Goal: Task Accomplishment & Management: Manage account settings

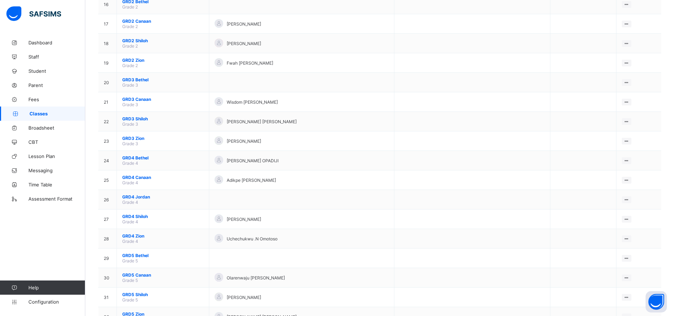
scroll to position [455, 0]
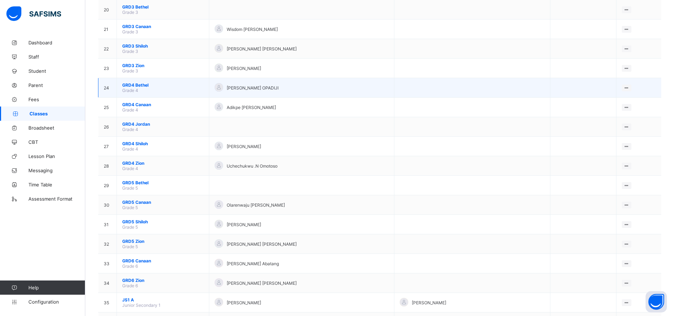
click at [142, 85] on span "GRD4 Bethel" at bounding box center [162, 84] width 81 height 5
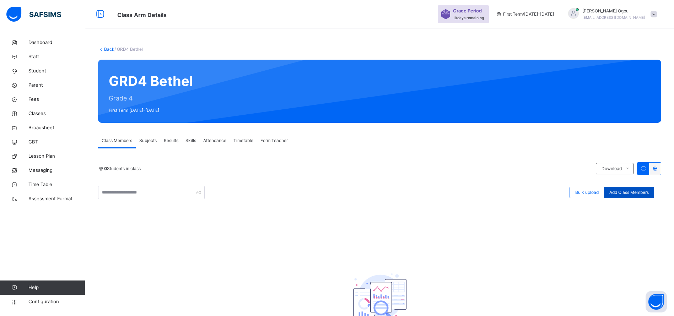
click at [639, 195] on span "Add Class Members" at bounding box center [628, 192] width 39 height 6
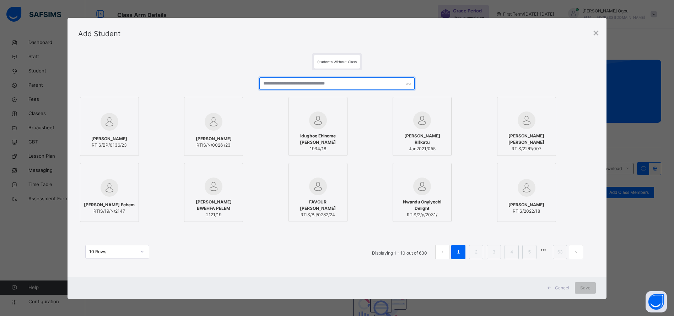
click at [285, 83] on input "text" at bounding box center [336, 83] width 155 height 12
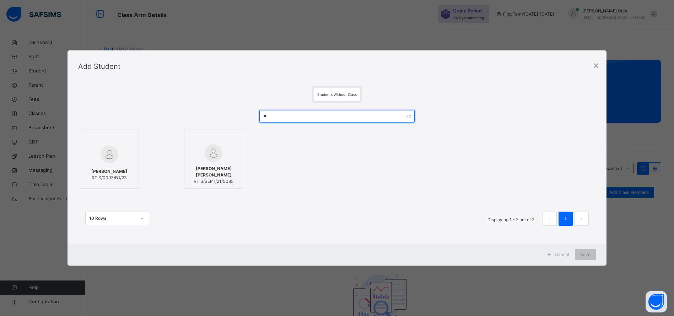
type input "*"
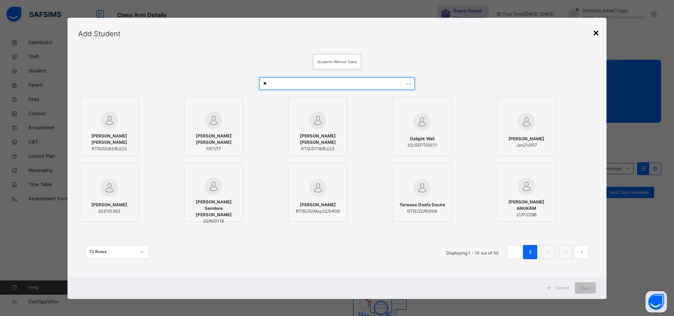
type input "**"
click at [599, 33] on div "×" at bounding box center [595, 32] width 7 height 15
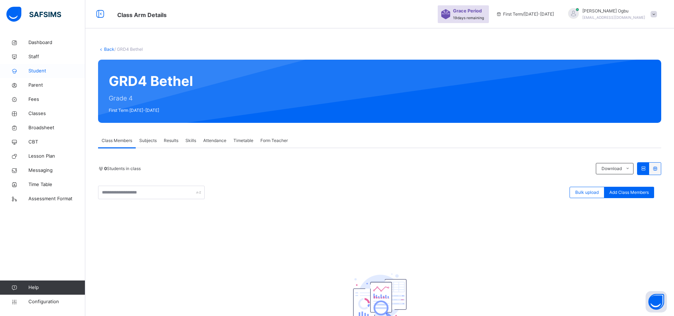
click at [38, 69] on span "Student" at bounding box center [56, 70] width 57 height 7
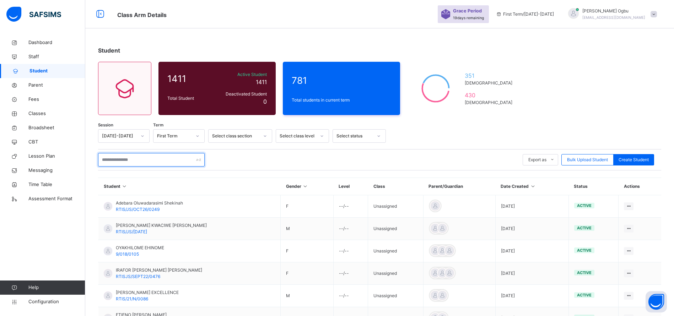
click at [179, 155] on input "text" at bounding box center [151, 159] width 107 height 13
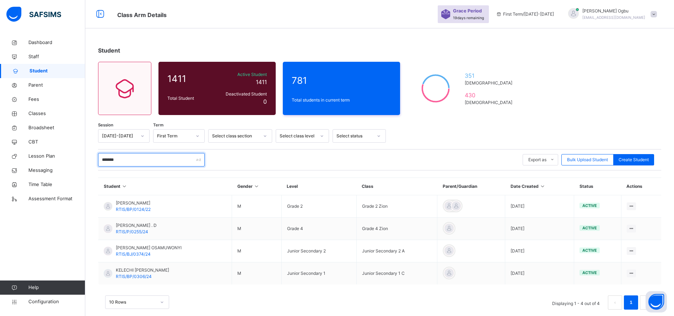
type input "*******"
click at [574, 83] on div "Student 1411 Total Student Active Student 1411 Deactivated Student 0 781 Total …" at bounding box center [379, 182] width 589 height 292
click at [39, 87] on span "Parent" at bounding box center [56, 85] width 57 height 7
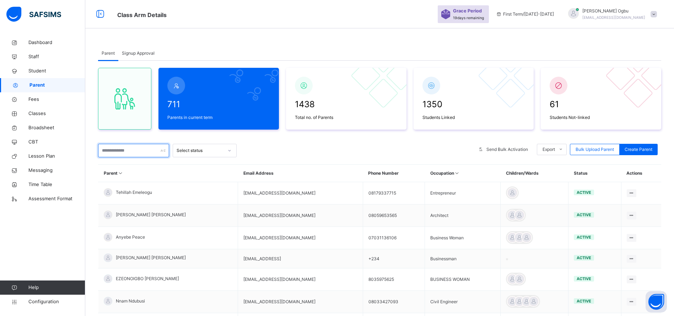
click at [131, 151] on input "text" at bounding box center [133, 150] width 71 height 13
paste input "**********"
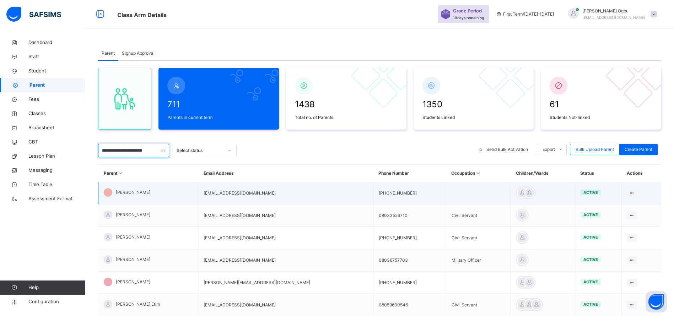
type input "**********"
click at [130, 191] on span "[PERSON_NAME]" at bounding box center [133, 192] width 34 height 6
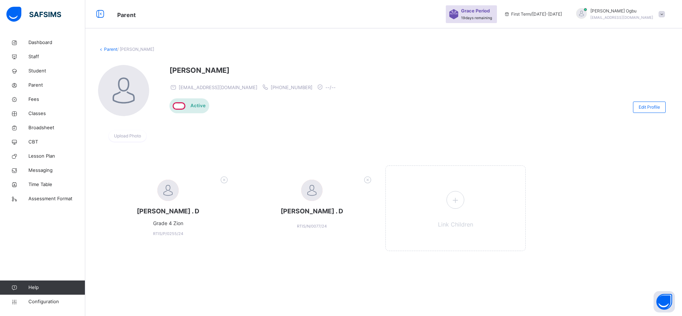
click at [596, 233] on div "[PERSON_NAME] . D Grade 4 Zion RTIS/P/0255/24 [PERSON_NAME] . D RTIS/N/0077/24 …" at bounding box center [383, 212] width 571 height 93
click at [32, 69] on span "Student" at bounding box center [56, 70] width 57 height 7
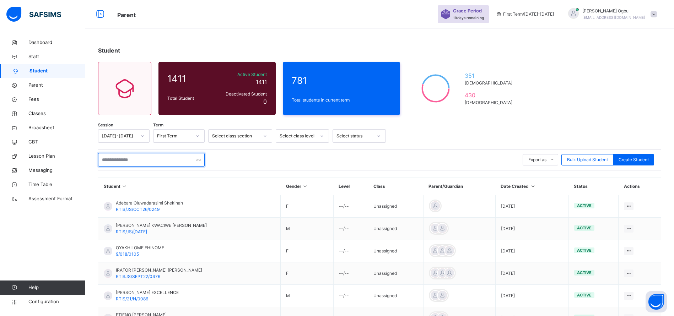
click at [122, 158] on input "text" at bounding box center [151, 159] width 107 height 13
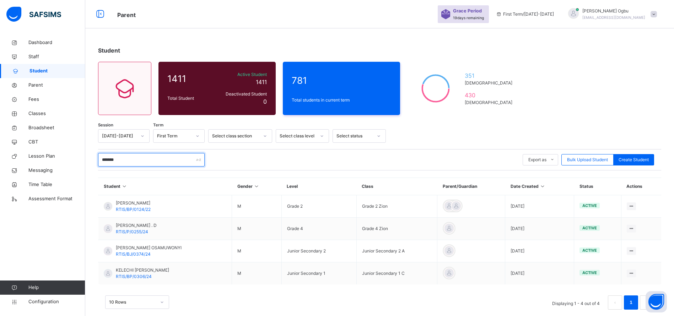
type input "*******"
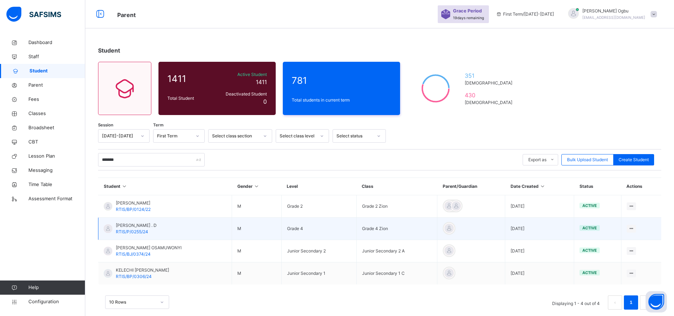
click at [142, 231] on span "RTIS/P/0255/24" at bounding box center [132, 231] width 32 height 5
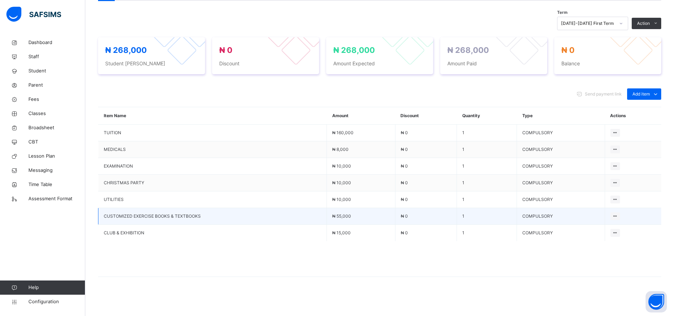
click at [456, 213] on td "₦ 0" at bounding box center [425, 216] width 61 height 17
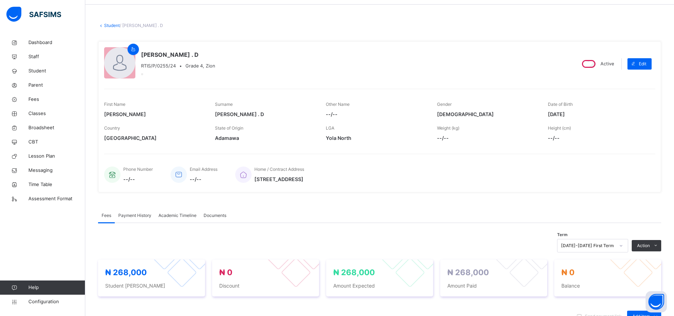
scroll to position [23, 0]
click at [128, 212] on div "Payment History" at bounding box center [135, 216] width 40 height 14
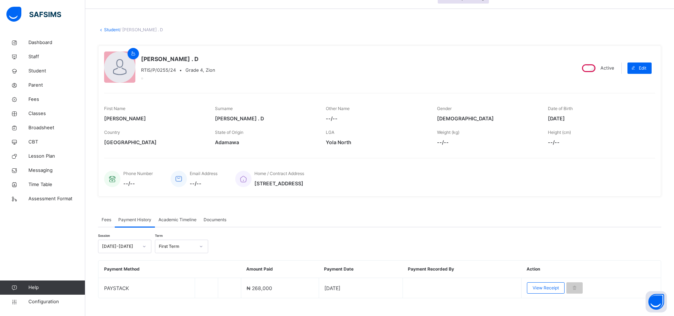
scroll to position [30, 0]
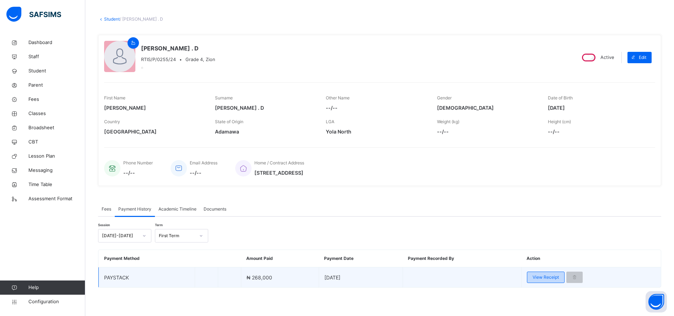
click at [549, 278] on span "View Receipt" at bounding box center [545, 277] width 26 height 6
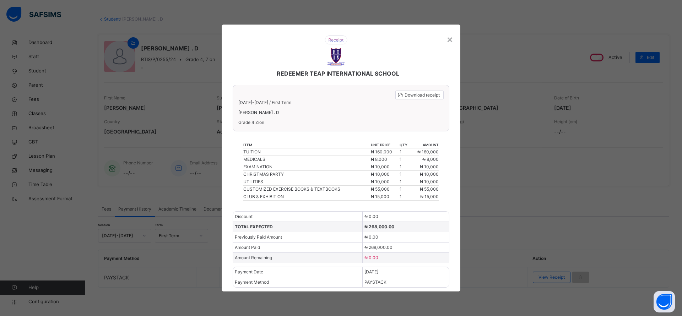
click at [543, 209] on div "× REDEEMER TEAP INTERNATIONAL SCHOOL Download receipt [DATE]-[DATE] / First [PE…" at bounding box center [341, 158] width 682 height 316
click at [483, 229] on div "× REDEEMER TEAP INTERNATIONAL SCHOOL Download receipt [DATE]-[DATE] / First [PE…" at bounding box center [341, 158] width 682 height 316
click at [418, 206] on div "item unit price qty amount TUITION ₦ 160,000 1 ₦ 160,000 MEDICALS ₦ 8,000 1 ₦ 8…" at bounding box center [341, 171] width 196 height 73
click at [453, 33] on div "×" at bounding box center [449, 39] width 7 height 15
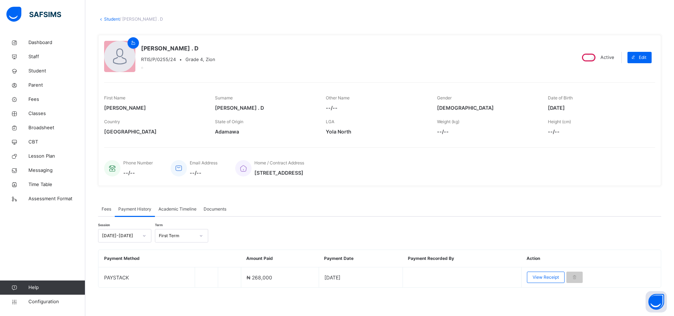
click at [102, 205] on div "Fees" at bounding box center [106, 209] width 17 height 14
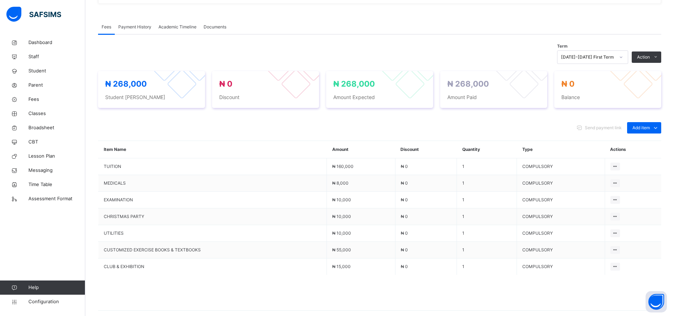
scroll to position [211, 0]
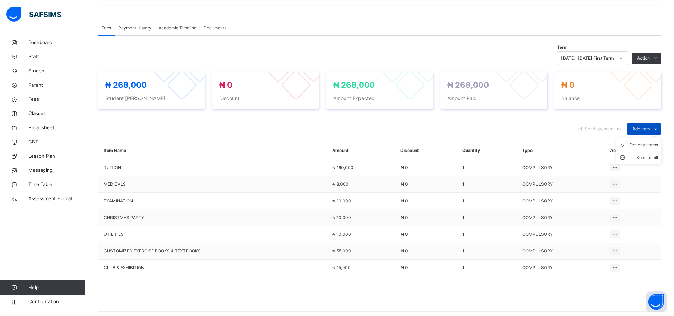
click at [650, 126] on span "Add item" at bounding box center [640, 129] width 17 height 6
click at [651, 143] on div "Optional items" at bounding box center [643, 144] width 28 height 7
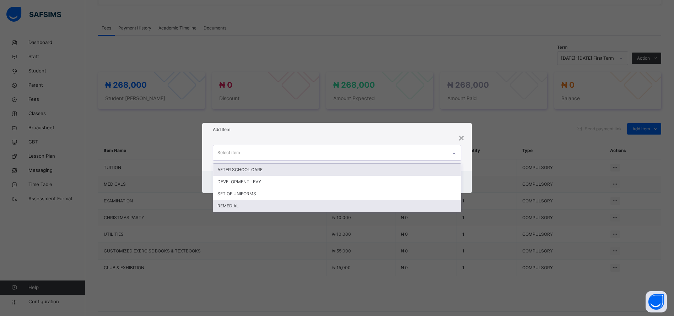
click at [226, 205] on div "REMEDIAL" at bounding box center [337, 206] width 248 height 12
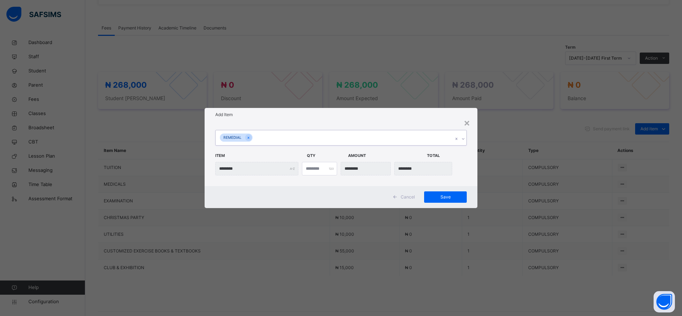
click at [447, 186] on div "Cancel Save" at bounding box center [341, 197] width 273 height 22
click at [456, 196] on span "Save" at bounding box center [445, 197] width 32 height 6
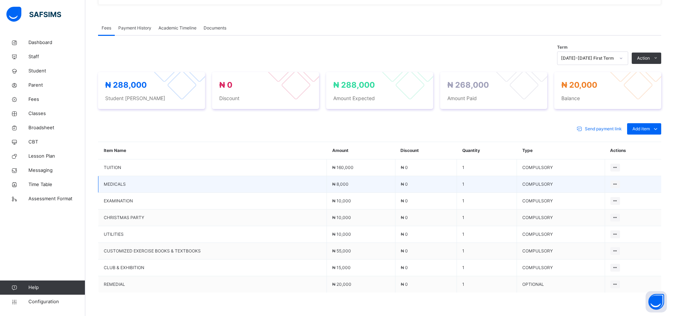
click at [527, 178] on td "COMPULSORY" at bounding box center [561, 184] width 88 height 17
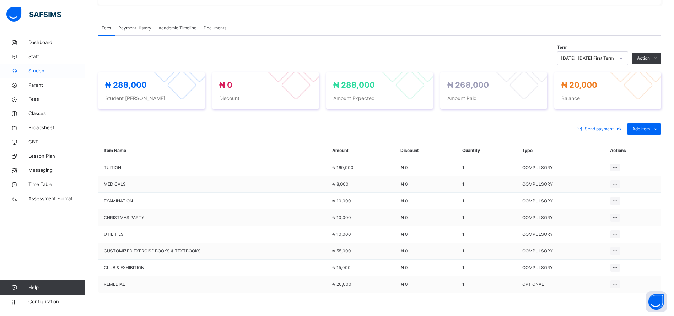
click at [29, 70] on span "Student" at bounding box center [56, 70] width 57 height 7
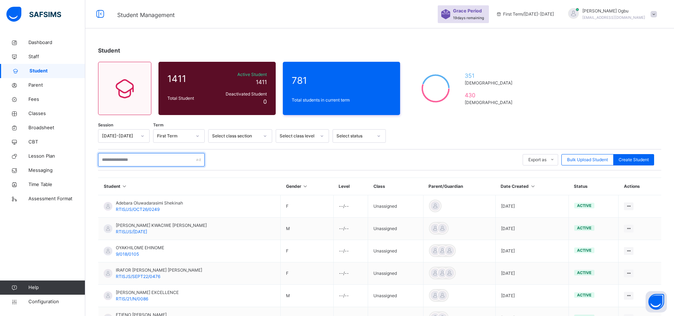
click at [173, 161] on input "text" at bounding box center [151, 159] width 107 height 13
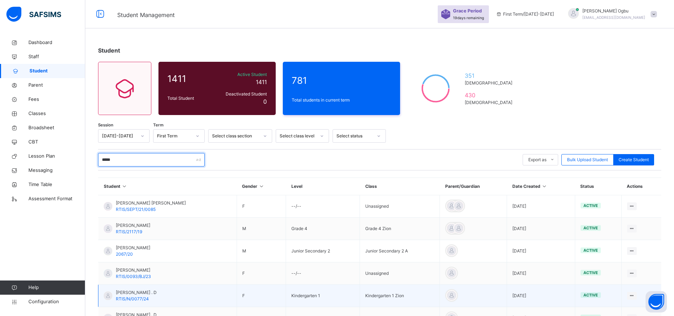
type input "*****"
click at [136, 296] on span "RTIS/N/0077/24" at bounding box center [132, 298] width 33 height 5
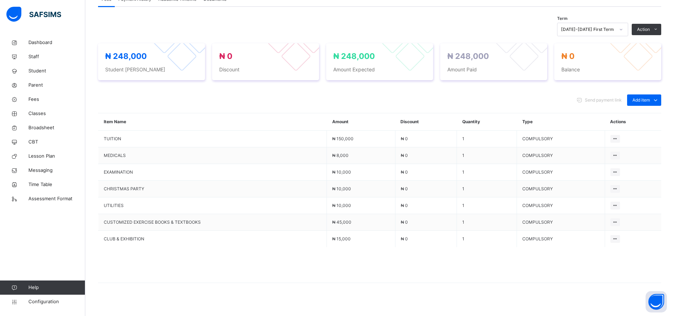
scroll to position [246, 0]
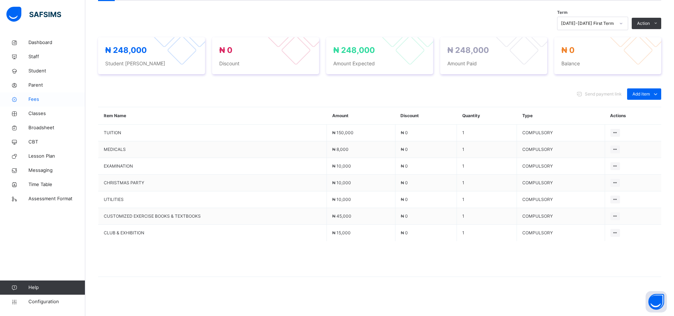
click at [32, 96] on span "Fees" at bounding box center [56, 99] width 57 height 7
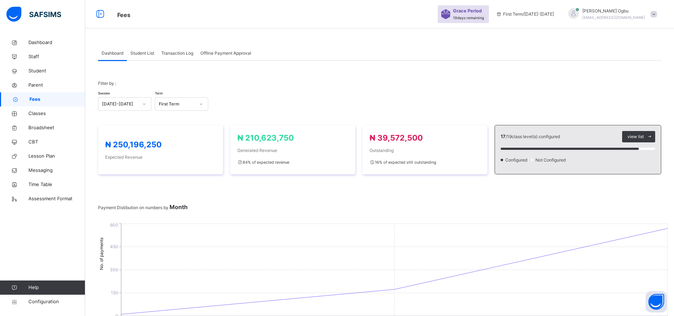
click at [657, 15] on span at bounding box center [653, 14] width 6 height 6
click at [638, 75] on span "Subscription" at bounding box center [628, 74] width 36 height 5
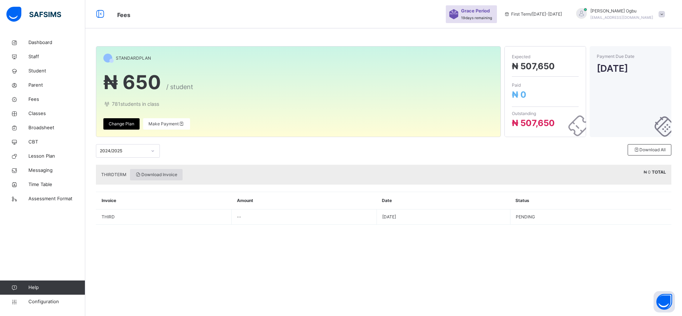
click at [159, 174] on span "Download Invoice" at bounding box center [156, 175] width 42 height 6
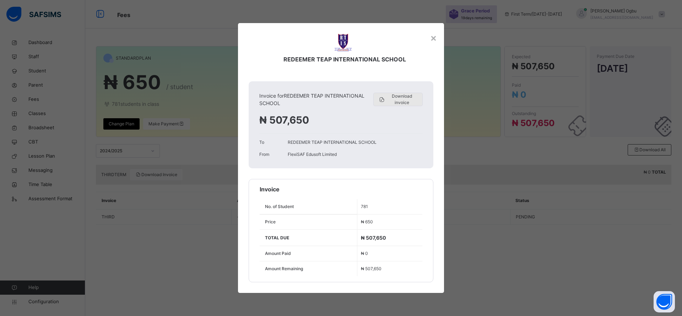
click at [395, 104] on span "Download invoice" at bounding box center [402, 99] width 32 height 13
click at [435, 41] on div "×" at bounding box center [433, 37] width 7 height 15
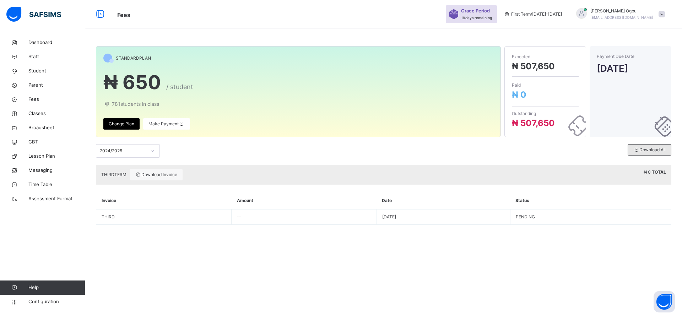
click at [662, 149] on span "Download All" at bounding box center [649, 150] width 32 height 6
click at [648, 149] on span "Download All" at bounding box center [649, 150] width 32 height 6
click at [651, 150] on span "Download All" at bounding box center [649, 150] width 32 height 6
click at [654, 151] on span "Download All" at bounding box center [649, 150] width 32 height 6
click at [115, 125] on span "Change Plan" at bounding box center [122, 124] width 26 height 6
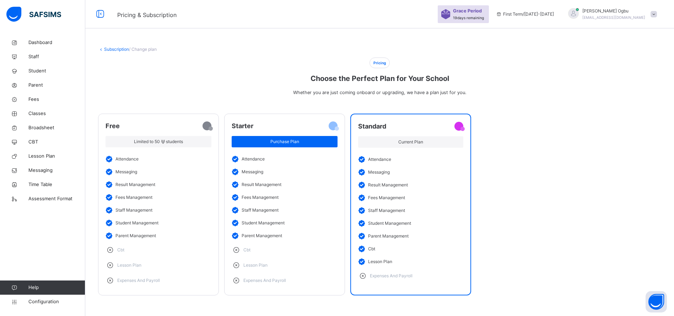
click at [657, 14] on span at bounding box center [653, 14] width 6 height 6
click at [637, 92] on span "Logout" at bounding box center [633, 88] width 47 height 10
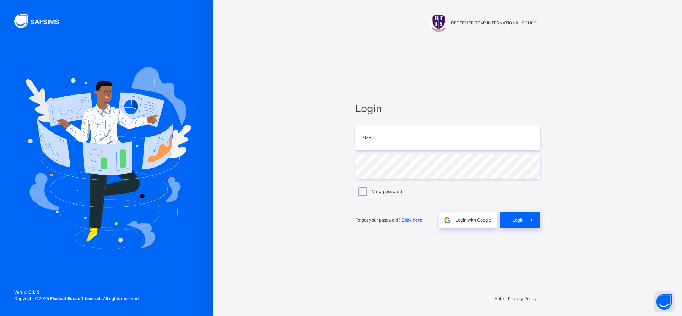
click at [480, 80] on div "Login Email Password View password Forgot your password? Click here Login with …" at bounding box center [447, 165] width 199 height 248
click at [382, 136] on input "email" at bounding box center [447, 137] width 185 height 25
type input "**********"
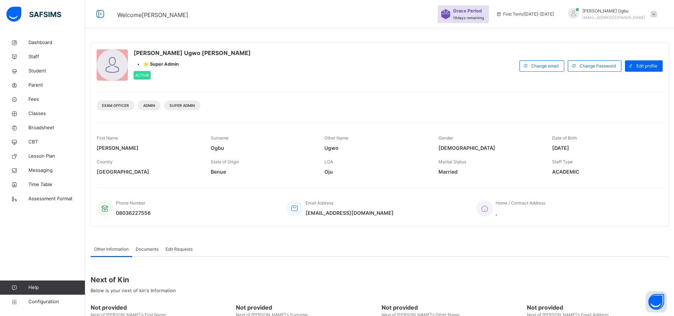
click at [488, 104] on div "Exam Officer Admin Super Admin" at bounding box center [380, 103] width 566 height 22
click at [34, 103] on link "Fees" at bounding box center [42, 99] width 85 height 14
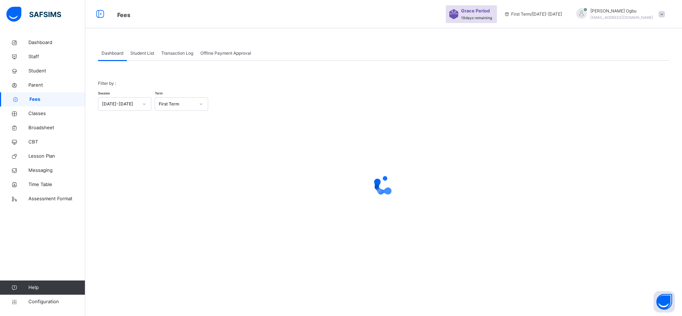
click at [180, 53] on span "Transaction Log" at bounding box center [177, 53] width 32 height 6
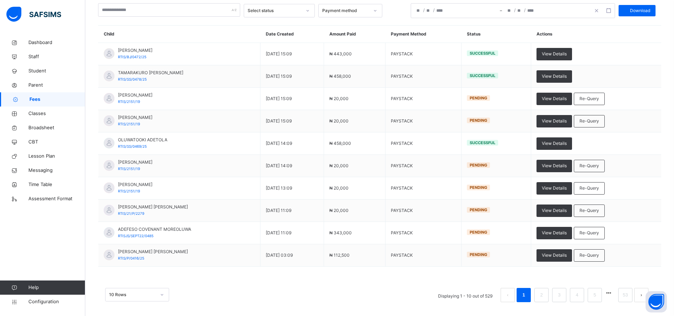
scroll to position [81, 0]
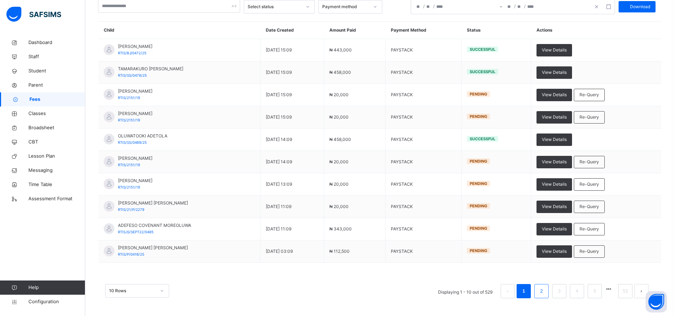
click at [545, 293] on link "2" at bounding box center [541, 291] width 7 height 9
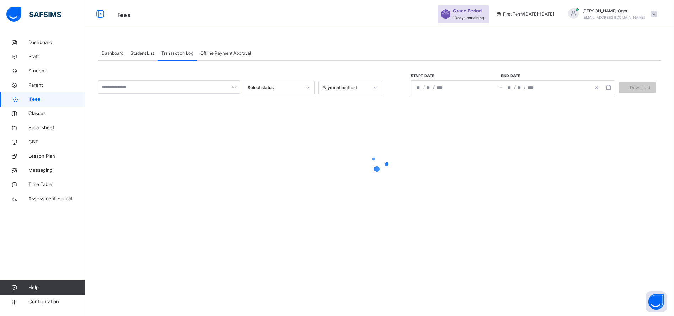
scroll to position [0, 0]
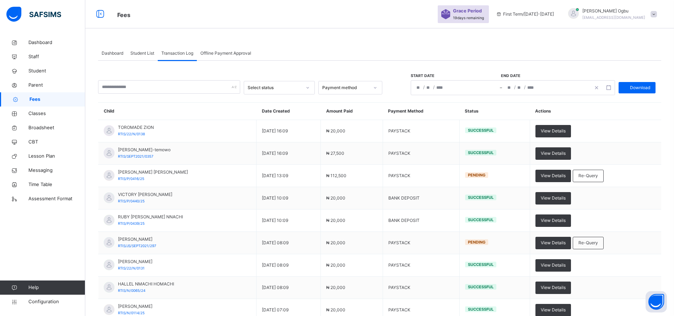
click at [450, 44] on div "Dashboard Student List Transaction Log Offline Payment Approval Transaction Log…" at bounding box center [379, 217] width 589 height 362
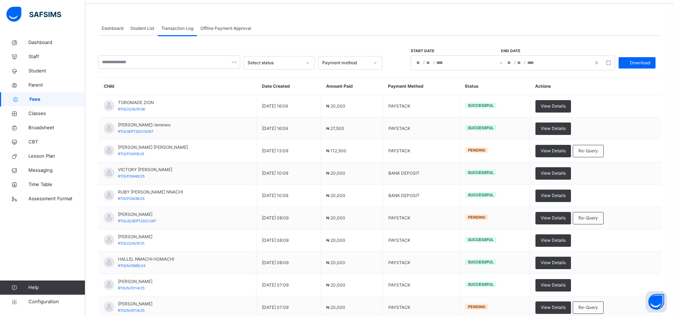
scroll to position [81, 0]
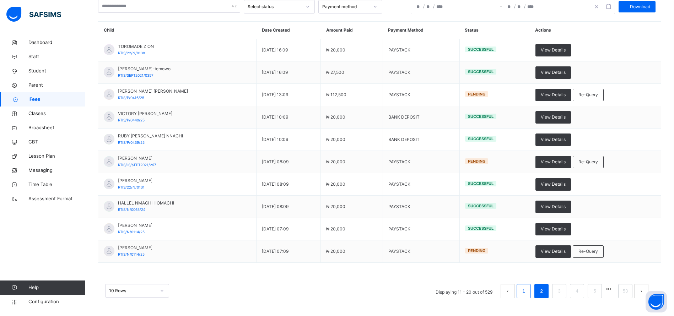
click at [527, 292] on link "1" at bounding box center [523, 291] width 7 height 9
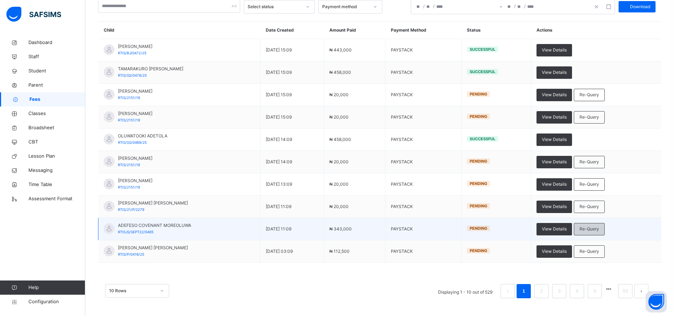
click at [598, 227] on span "Re-Query" at bounding box center [589, 229] width 20 height 6
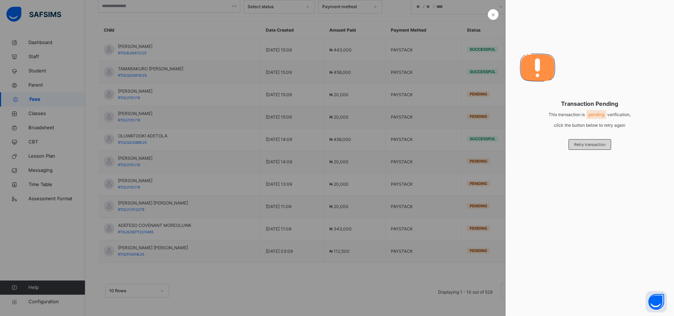
click at [577, 141] on div "Retry transaction" at bounding box center [589, 144] width 43 height 11
click at [486, 24] on div at bounding box center [337, 158] width 674 height 316
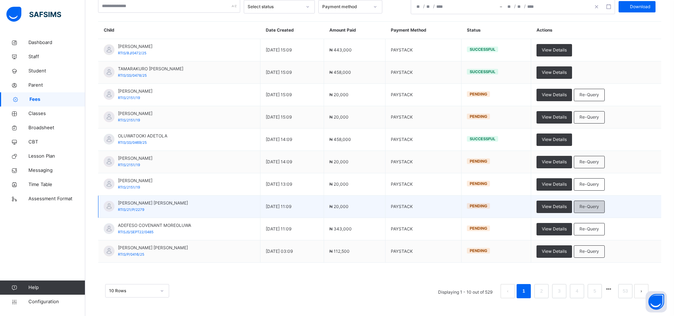
click at [596, 208] on span "Re-Query" at bounding box center [589, 207] width 20 height 6
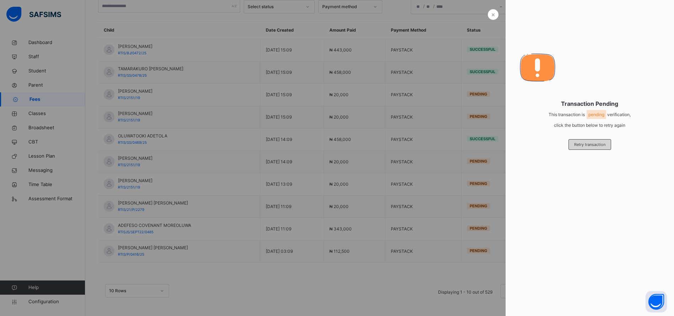
click at [593, 144] on span "Retry transaction" at bounding box center [589, 145] width 31 height 6
click at [493, 20] on div at bounding box center [337, 158] width 674 height 316
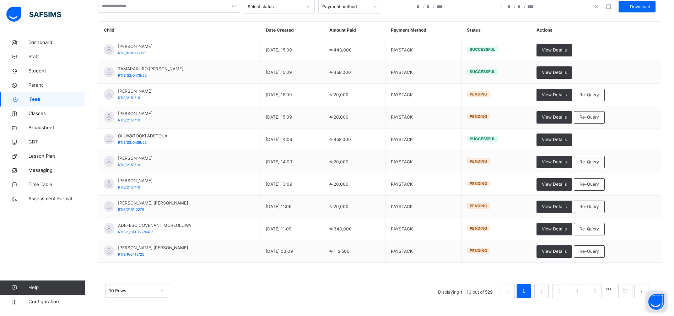
click at [653, 302] on button "Open asap" at bounding box center [655, 301] width 21 height 21
click at [646, 303] on button "Open asap" at bounding box center [655, 301] width 21 height 21
click at [659, 305] on button "Open asap" at bounding box center [655, 301] width 21 height 21
click at [655, 297] on button "Open asap" at bounding box center [655, 301] width 21 height 21
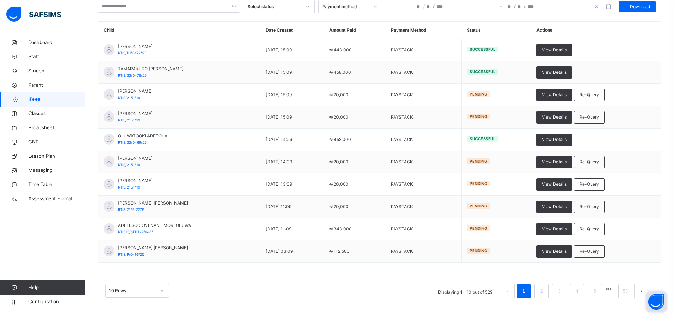
click at [655, 297] on button "Open asap" at bounding box center [655, 301] width 21 height 21
click at [654, 300] on button "Open asap" at bounding box center [655, 301] width 21 height 21
